Goal: Entertainment & Leisure: Consume media (video, audio)

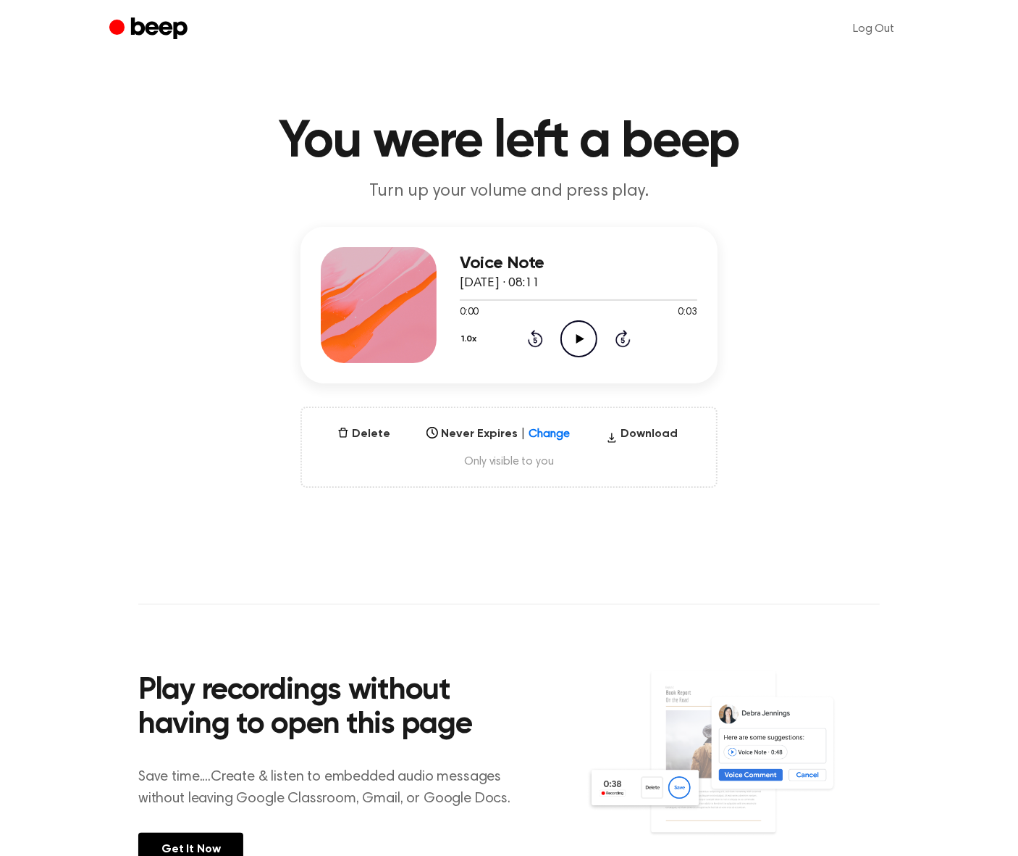
click at [577, 346] on icon "Play Audio" at bounding box center [579, 338] width 37 height 37
click at [578, 340] on icon at bounding box center [580, 338] width 8 height 9
click at [375, 432] on button "Delete" at bounding box center [364, 433] width 64 height 17
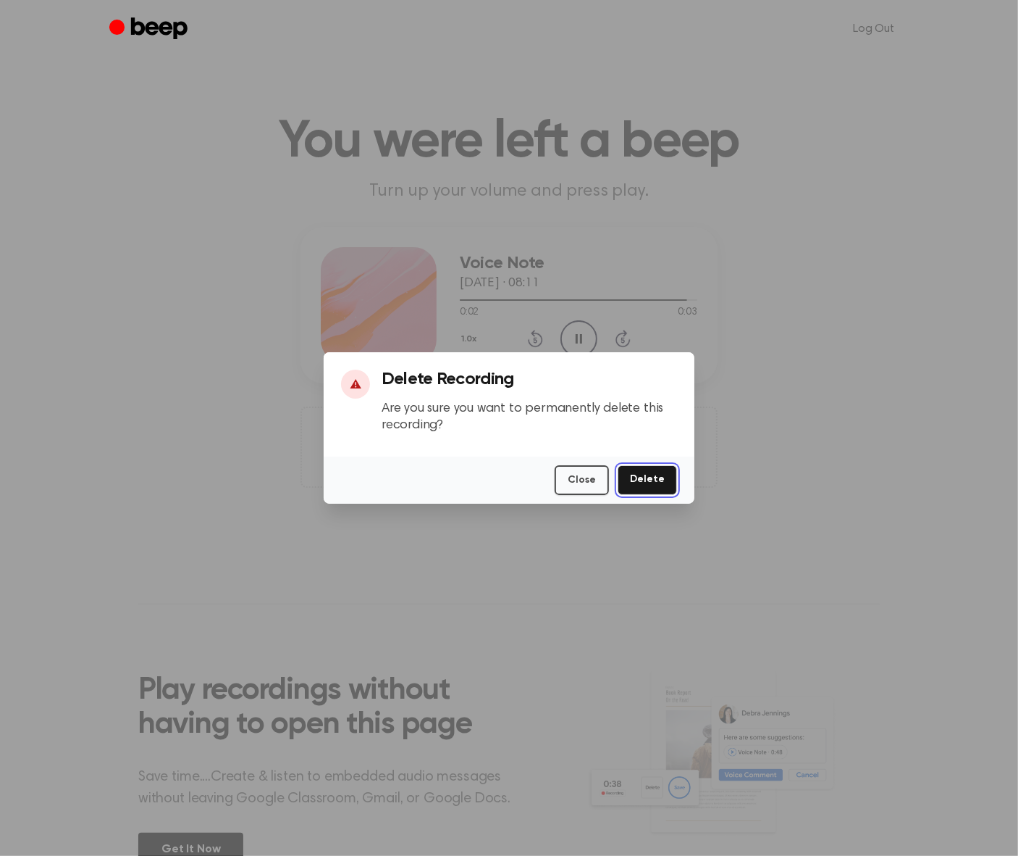
click at [643, 475] on button "Delete" at bounding box center [647, 480] width 59 height 30
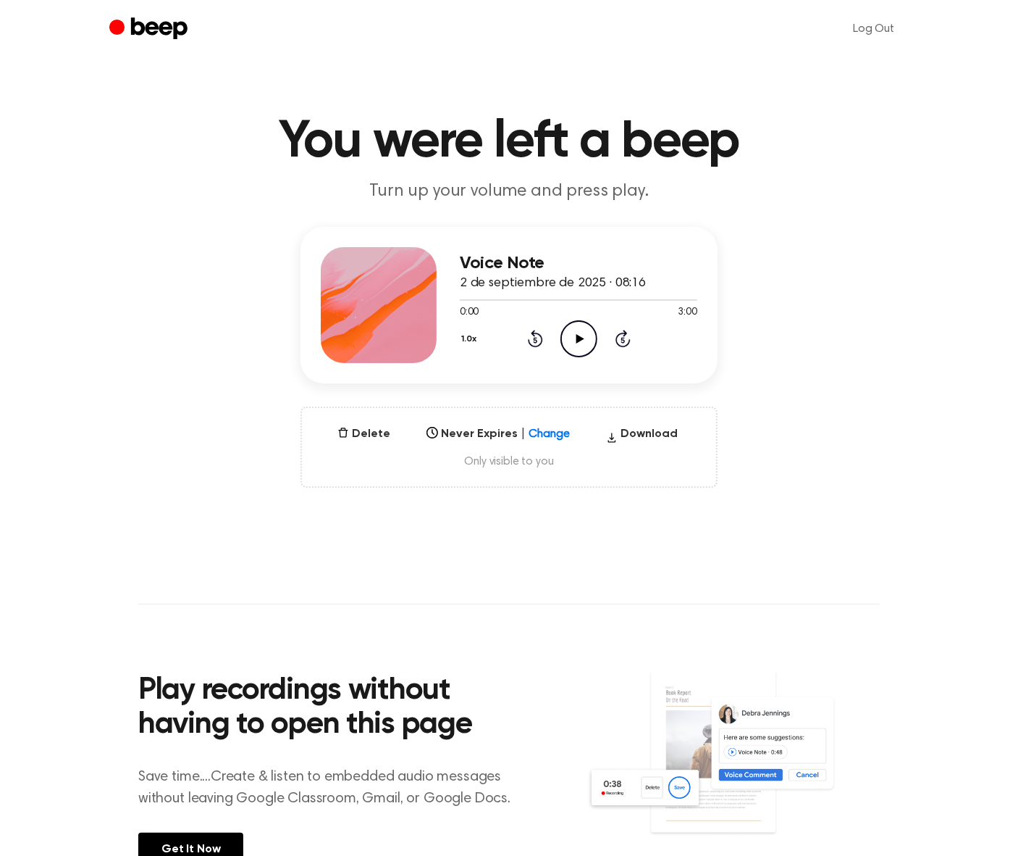
click at [540, 435] on div "Select..." at bounding box center [485, 429] width 127 height 17
click at [464, 536] on div "In 1 Week" at bounding box center [498, 537] width 155 height 25
click at [572, 332] on icon "Play Audio" at bounding box center [579, 338] width 37 height 37
click at [578, 340] on icon "Pause Audio" at bounding box center [579, 338] width 37 height 37
click at [549, 435] on div at bounding box center [562, 429] width 26 height 14
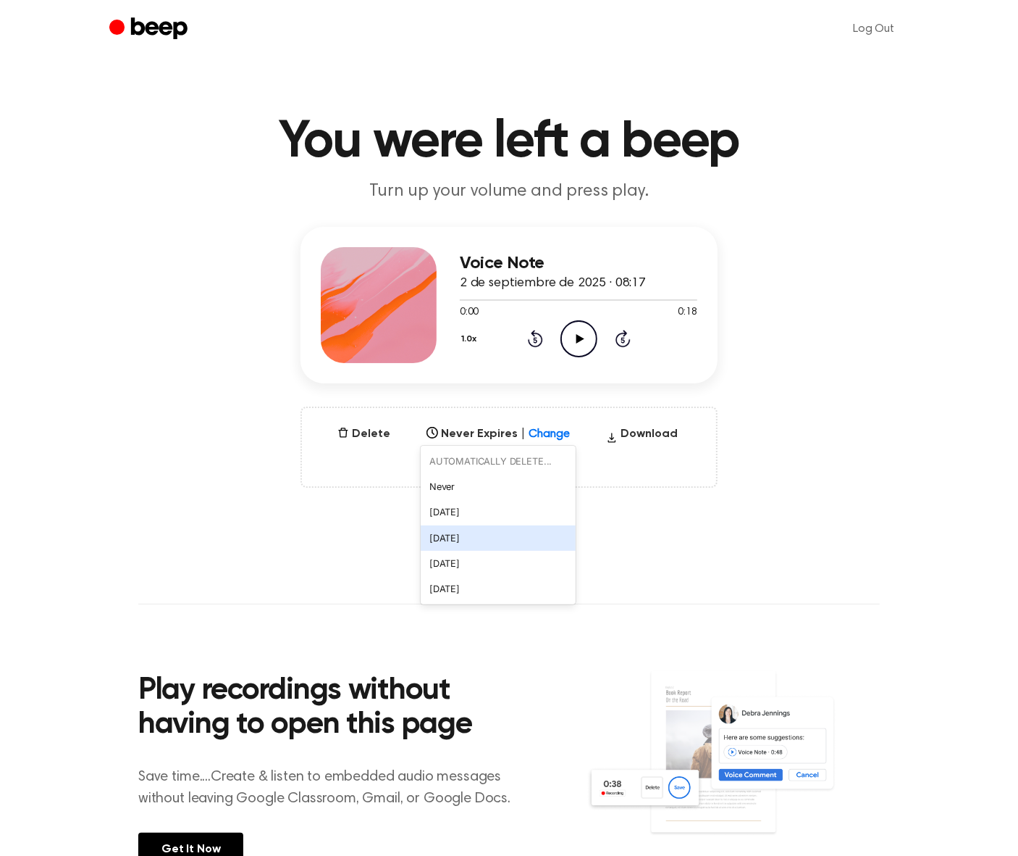
click at [464, 535] on div "[DATE]" at bounding box center [498, 537] width 155 height 25
click at [577, 343] on icon "Play Audio" at bounding box center [579, 338] width 37 height 37
click at [577, 341] on icon at bounding box center [579, 338] width 7 height 9
